Goal: Book appointment/travel/reservation

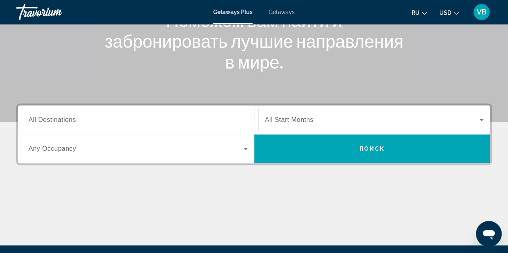
scroll to position [120, 0]
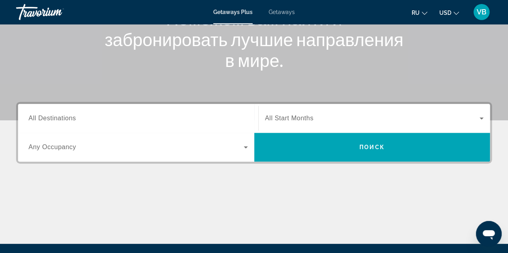
click at [69, 113] on div "Search widget" at bounding box center [137, 118] width 219 height 23
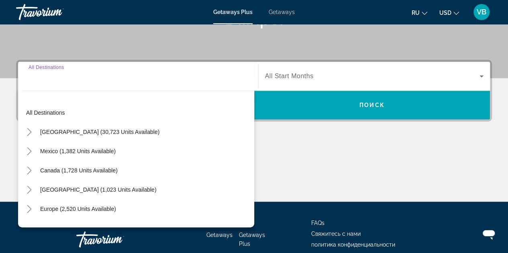
scroll to position [196, 0]
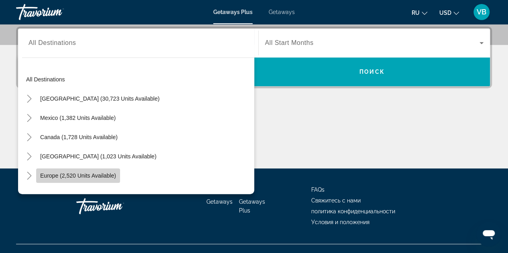
click at [63, 175] on span "Europe (2,520 units available)" at bounding box center [78, 176] width 76 height 6
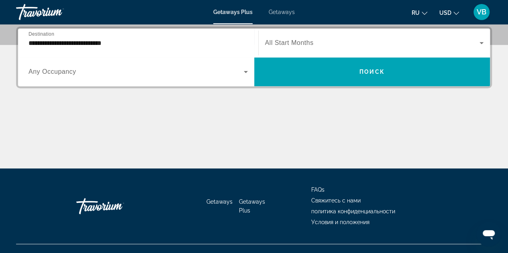
click at [68, 69] on span "Any Occupancy" at bounding box center [52, 71] width 48 height 7
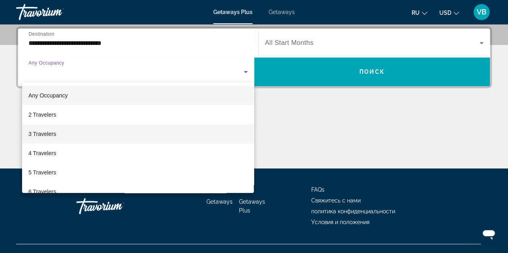
scroll to position [40, 0]
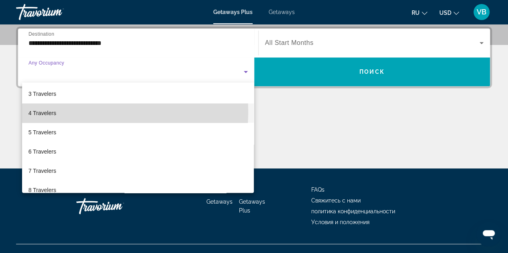
click at [49, 111] on span "4 Travelers" at bounding box center [42, 113] width 28 height 10
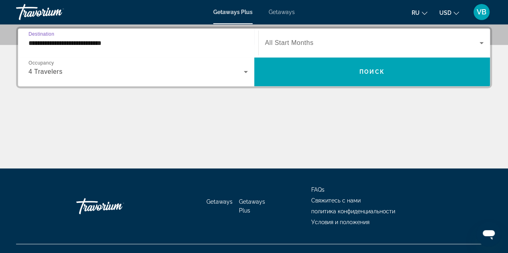
click at [136, 43] on input "**********" at bounding box center [137, 44] width 219 height 10
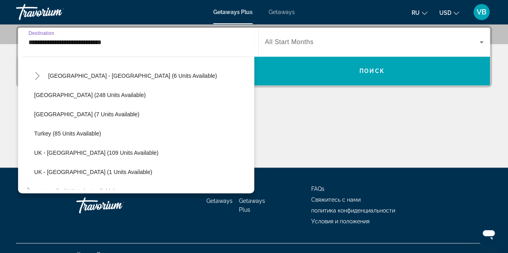
scroll to position [409, 0]
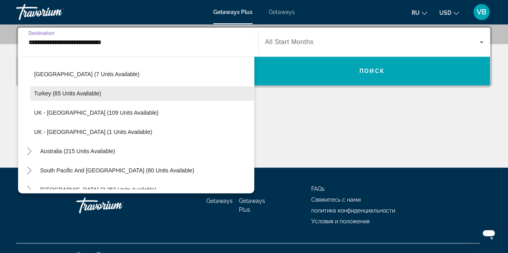
click at [61, 93] on span "Turkey (85 units available)" at bounding box center [67, 93] width 67 height 6
type input "**********"
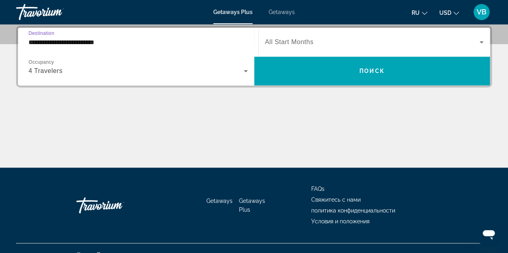
scroll to position [196, 0]
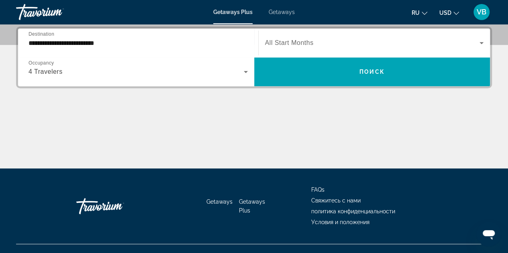
click at [348, 37] on div "Search widget" at bounding box center [374, 43] width 219 height 22
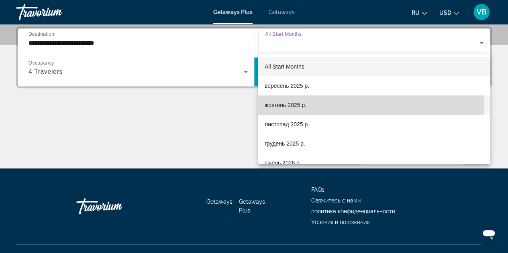
click at [269, 106] on span "жовтень 2025 р." at bounding box center [285, 105] width 42 height 10
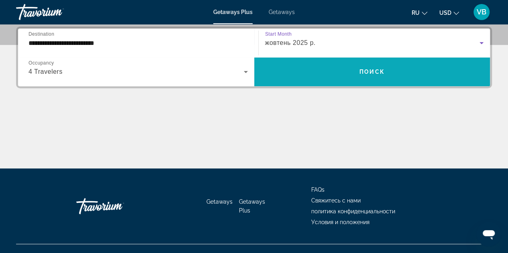
click at [315, 63] on span "Search widget" at bounding box center [372, 71] width 236 height 19
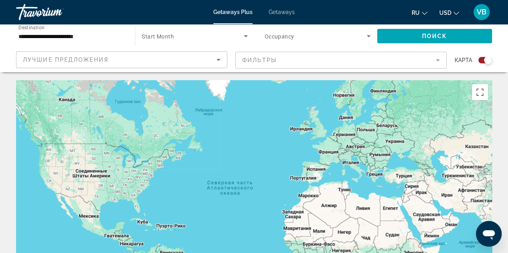
click at [485, 59] on div "Search widget" at bounding box center [488, 60] width 8 height 8
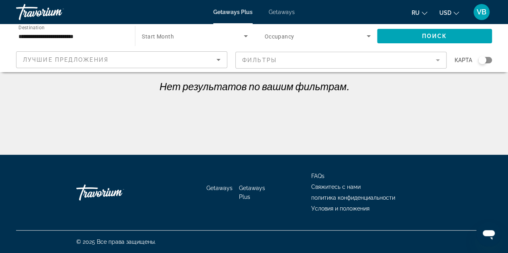
click at [485, 59] on div "Search widget" at bounding box center [482, 60] width 8 height 8
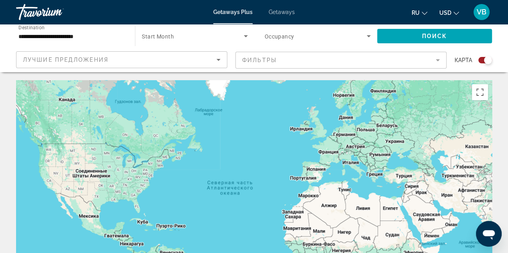
click at [482, 59] on div "Search widget" at bounding box center [485, 60] width 14 height 6
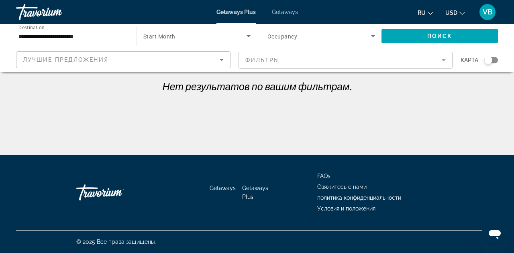
click at [158, 37] on span "Start Month" at bounding box center [159, 36] width 32 height 6
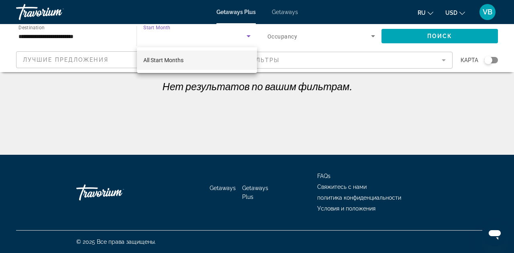
click at [155, 59] on span "All Start Months" at bounding box center [163, 60] width 40 height 6
